Goal: Information Seeking & Learning: Learn about a topic

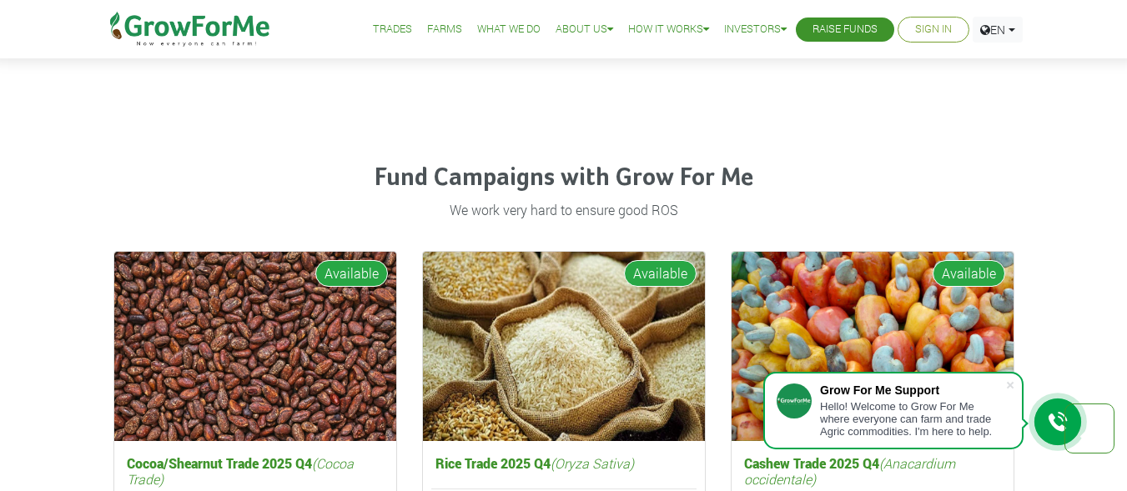
scroll to position [2053, 0]
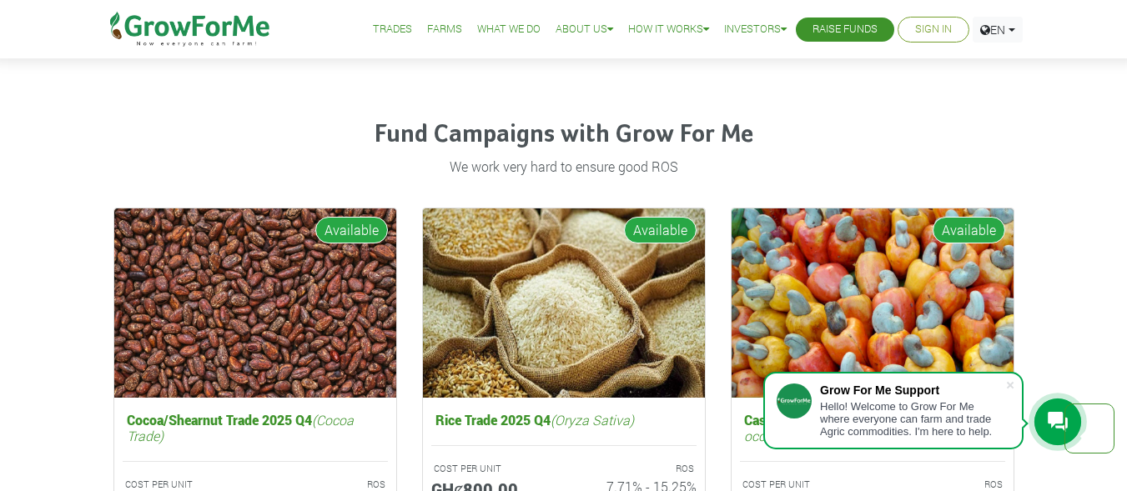
click at [1109, 279] on html "Grow For Me Support Hello! Welcome to Grow For Me where everyone can farm and t…" at bounding box center [563, 140] width 1127 height 4386
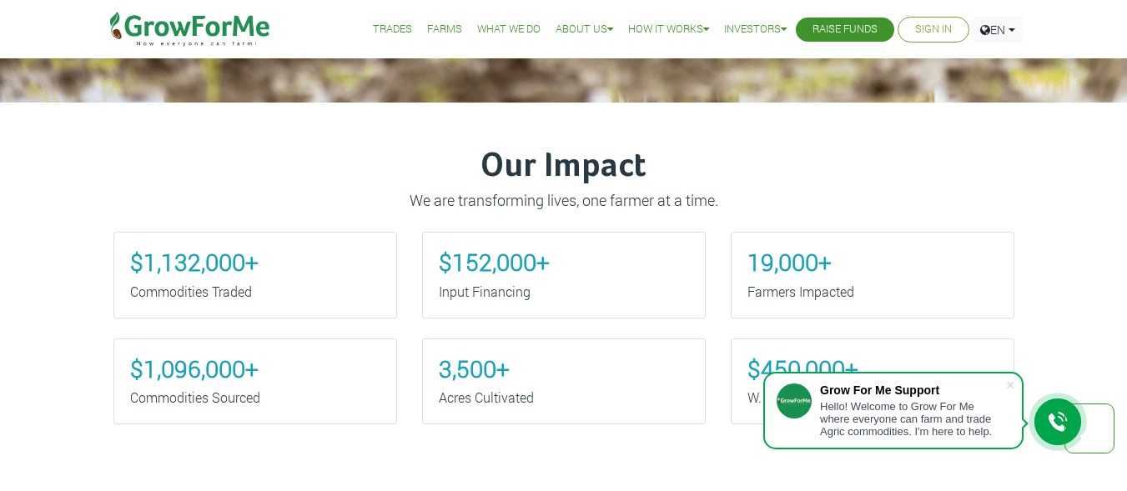
scroll to position [0, 0]
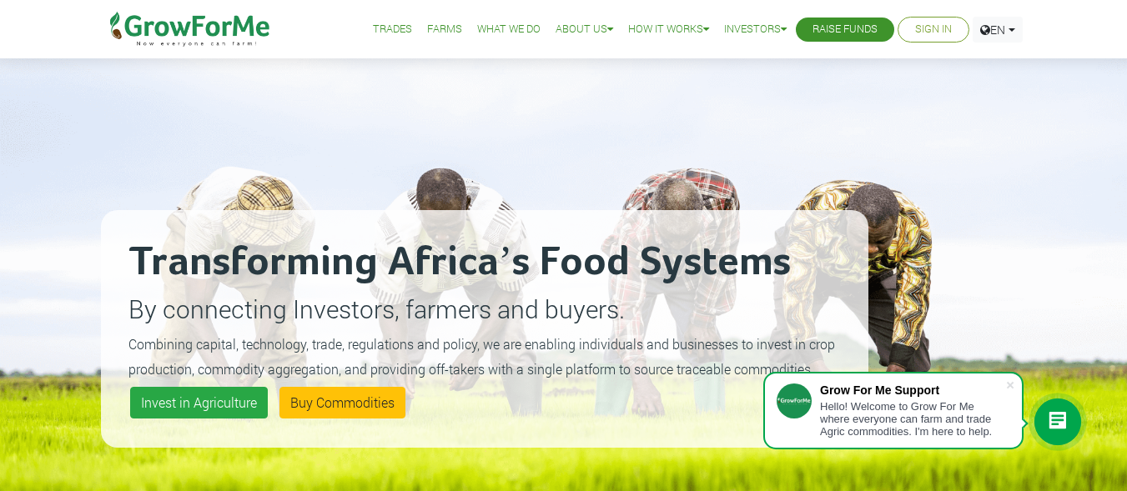
click at [942, 23] on link "Sign In" at bounding box center [933, 30] width 37 height 18
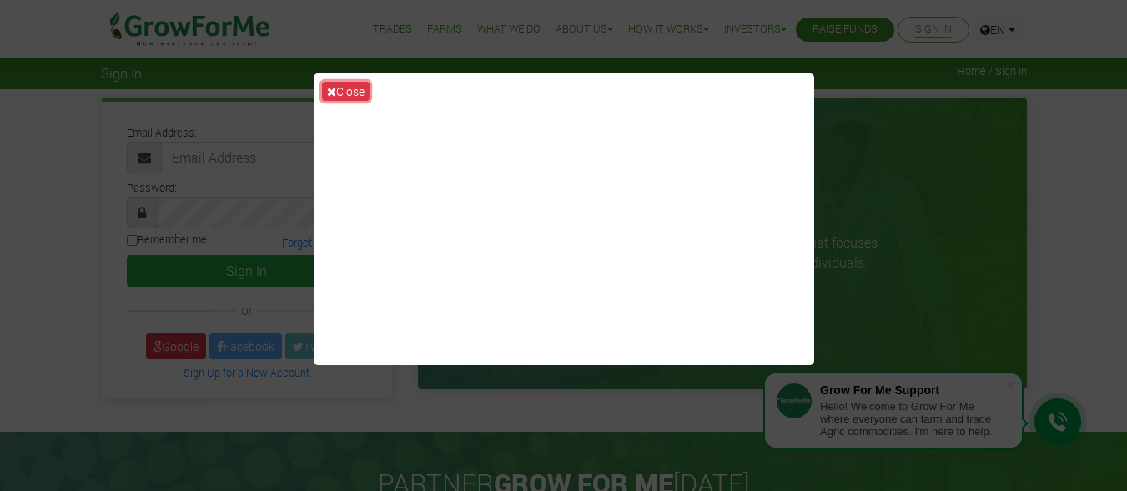
click at [342, 90] on button "Close" at bounding box center [346, 91] width 48 height 19
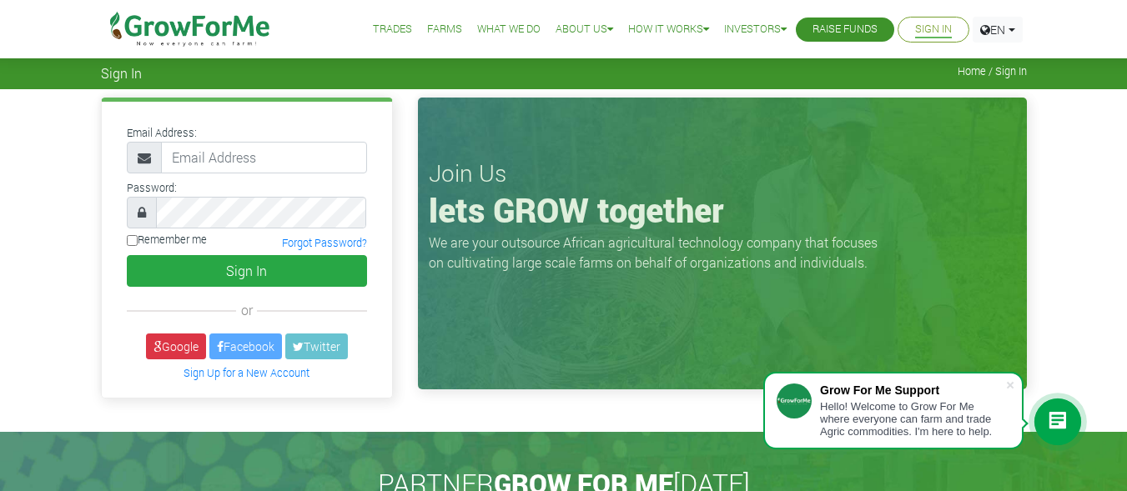
click at [841, 160] on h3 "Join Us" at bounding box center [722, 173] width 587 height 28
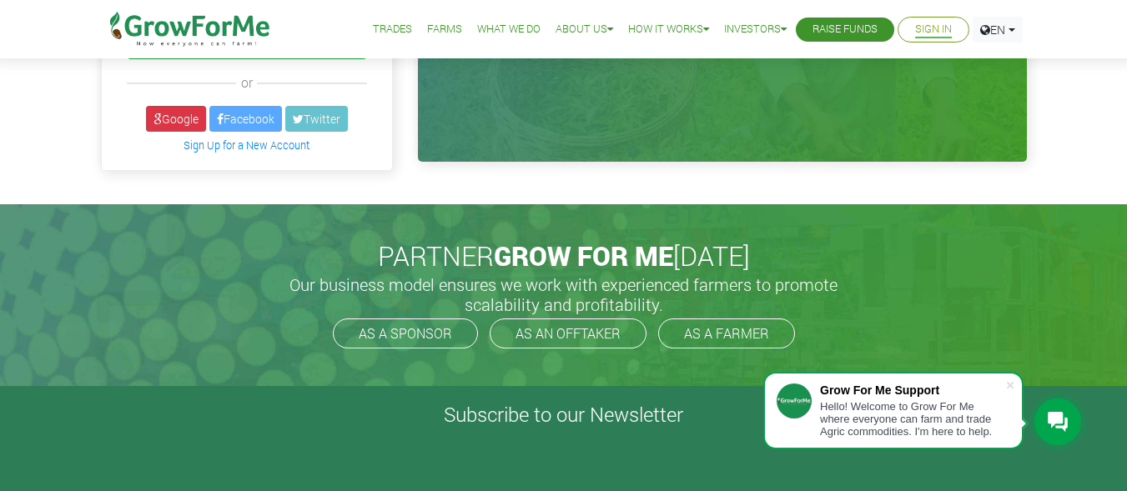
scroll to position [220, 0]
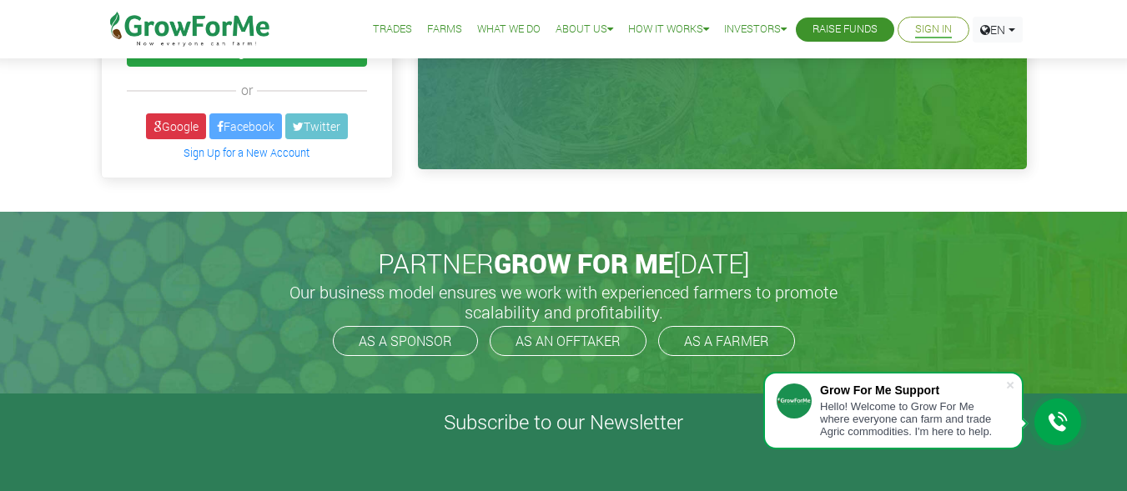
click at [395, 336] on link "AS A SPONSOR" at bounding box center [405, 341] width 145 height 30
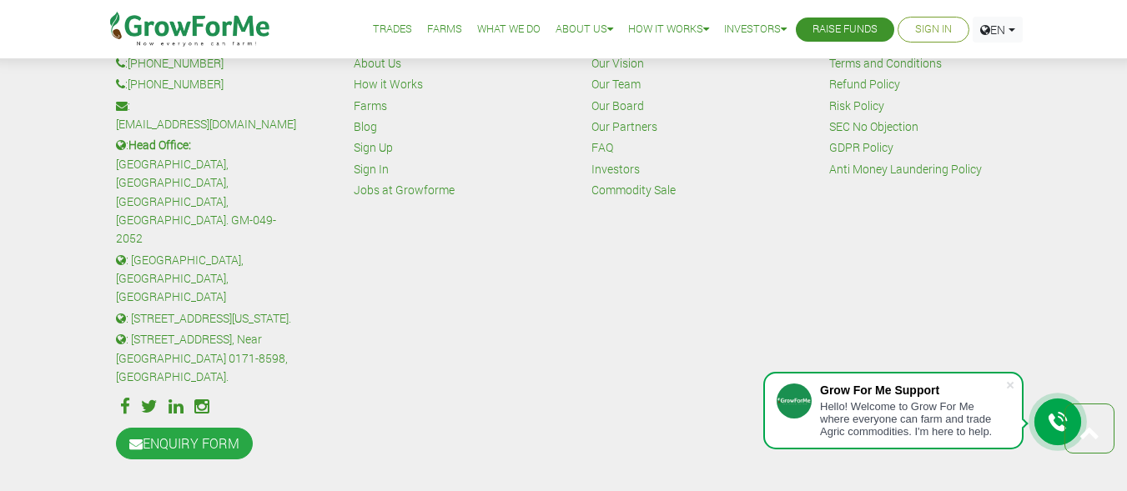
scroll to position [1248, 0]
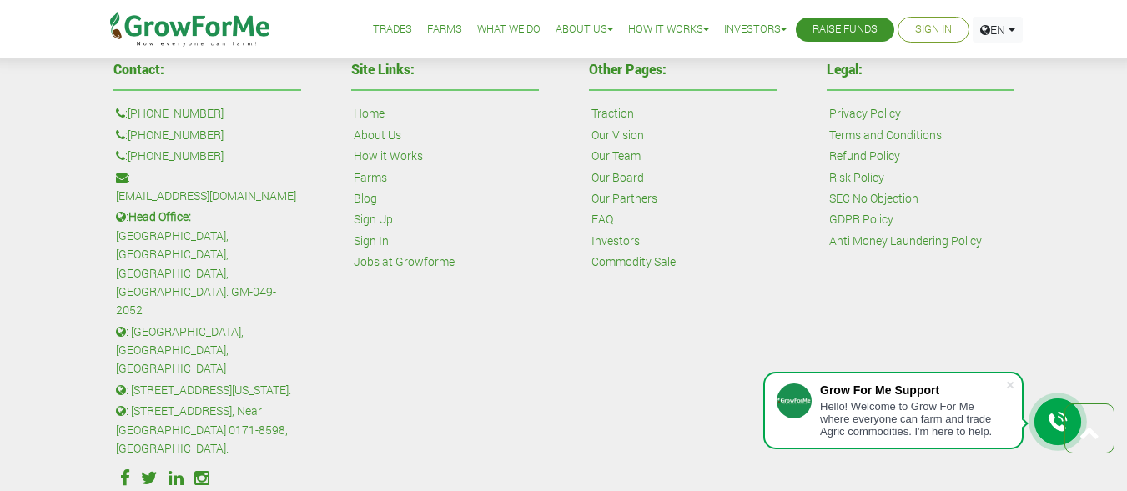
click at [406, 158] on link "How it Works" at bounding box center [388, 156] width 69 height 18
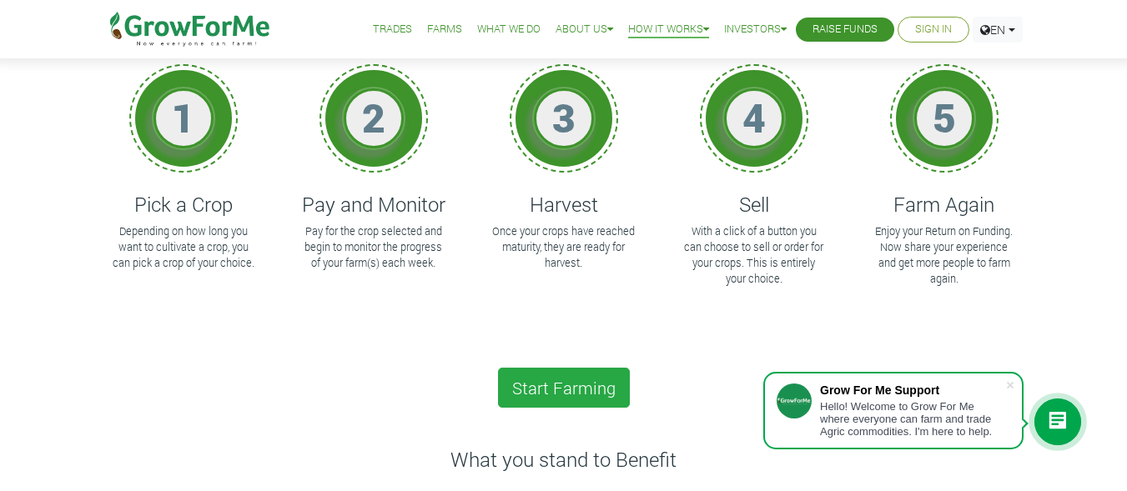
scroll to position [158, 0]
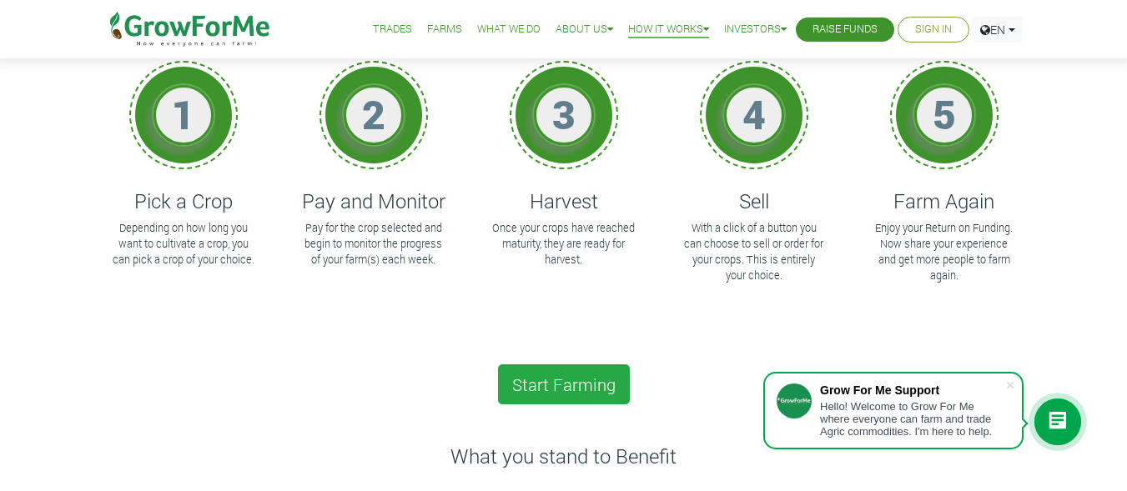
drag, startPoint x: 1125, startPoint y: 103, endPoint x: 1122, endPoint y: 136, distance: 33.4
click at [1122, 136] on div "This is how it Works Follow the journey on how to start your own farm 1 Pick a …" at bounding box center [563, 356] width 1127 height 851
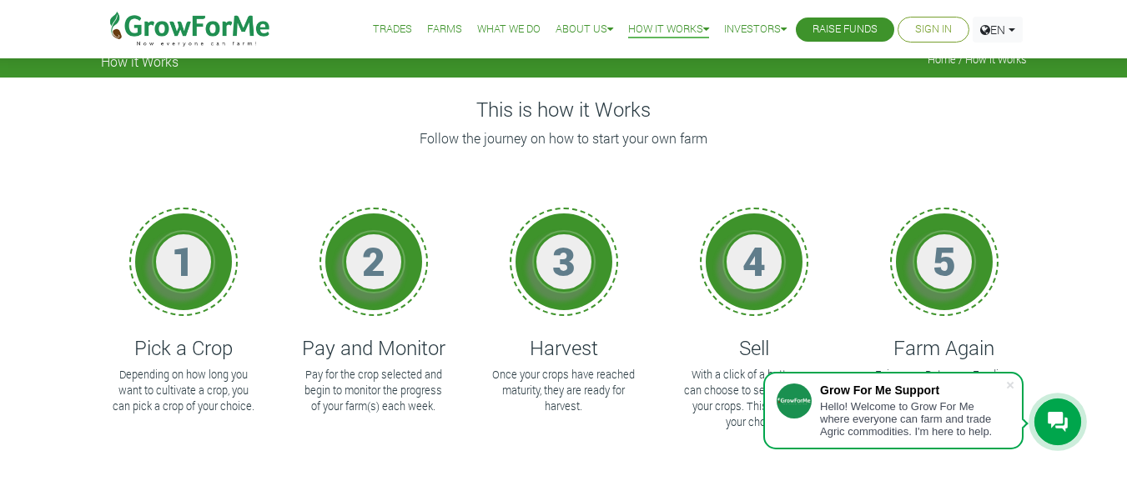
scroll to position [0, 0]
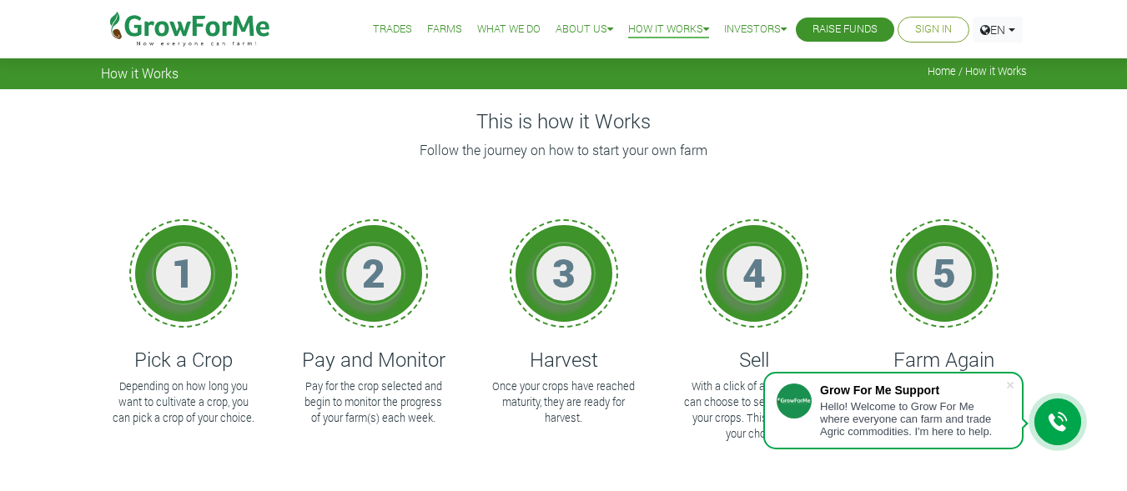
click at [386, 30] on link "Trades" at bounding box center [392, 30] width 39 height 18
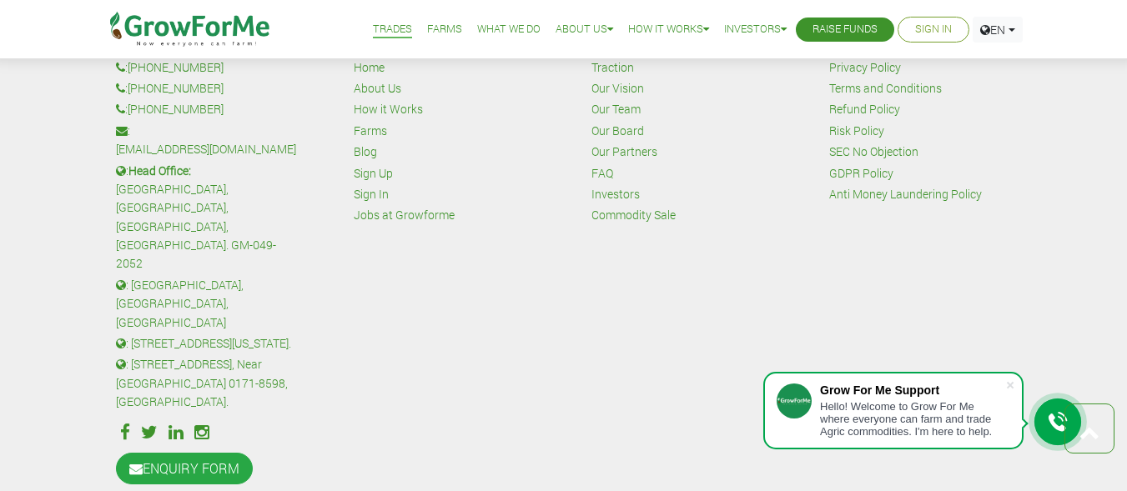
scroll to position [2400, 0]
